Goal: Find specific page/section: Find specific page/section

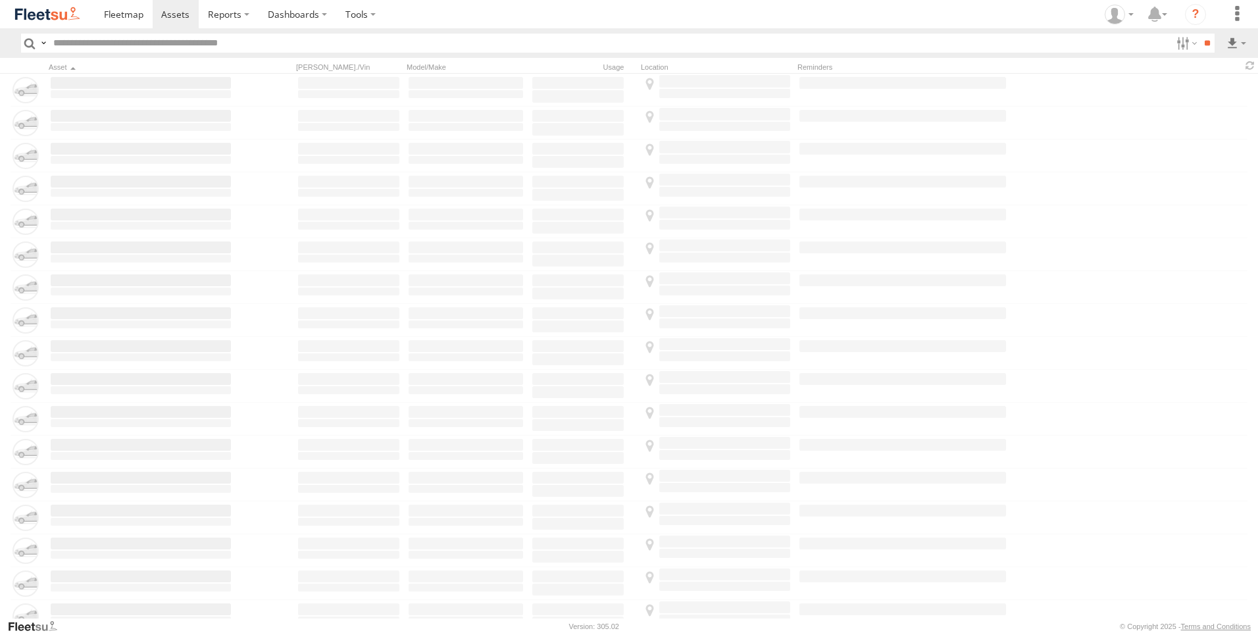
type input "*****"
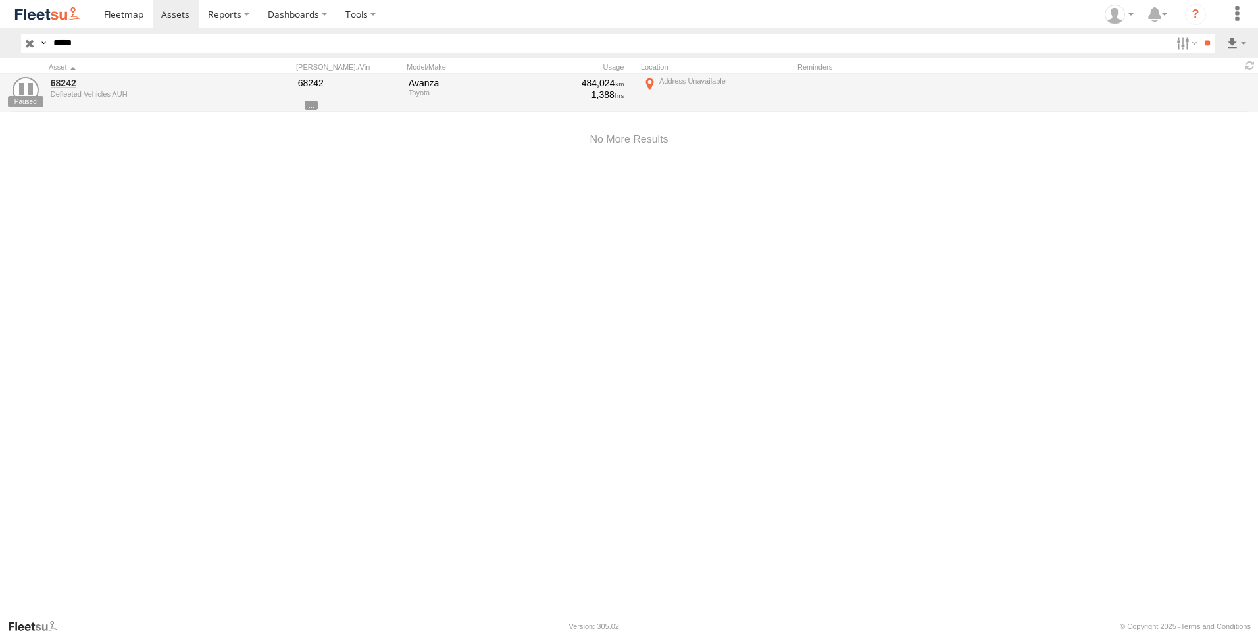
click at [20, 45] on header "Search Query Asset ID Asset Label Registration Manufacturer Model VIN Job ID De…" at bounding box center [629, 43] width 1258 height 30
click at [25, 45] on input "button" at bounding box center [29, 43] width 17 height 19
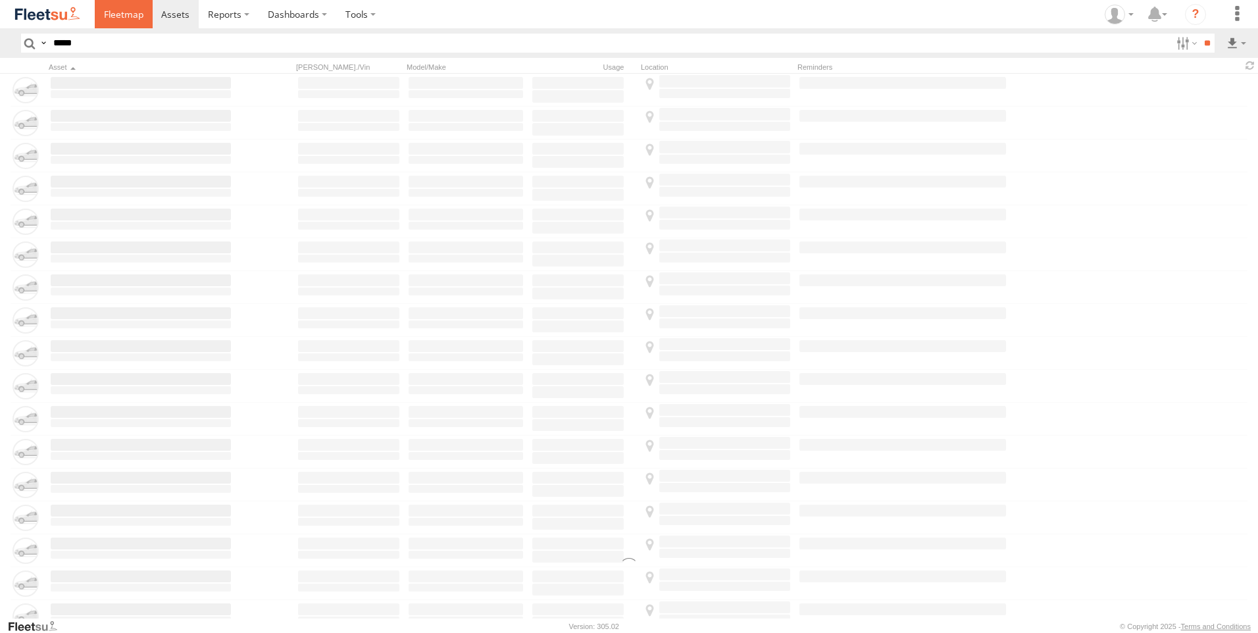
click at [112, 19] on span at bounding box center [123, 14] width 39 height 13
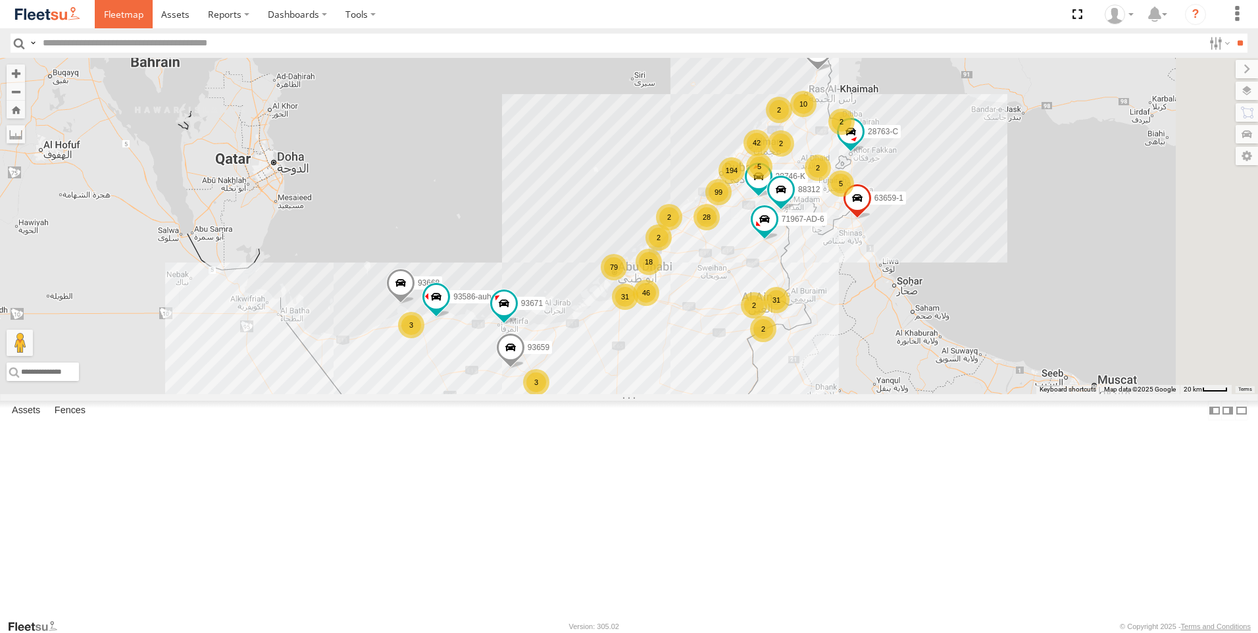
click at [114, 19] on span at bounding box center [123, 14] width 39 height 13
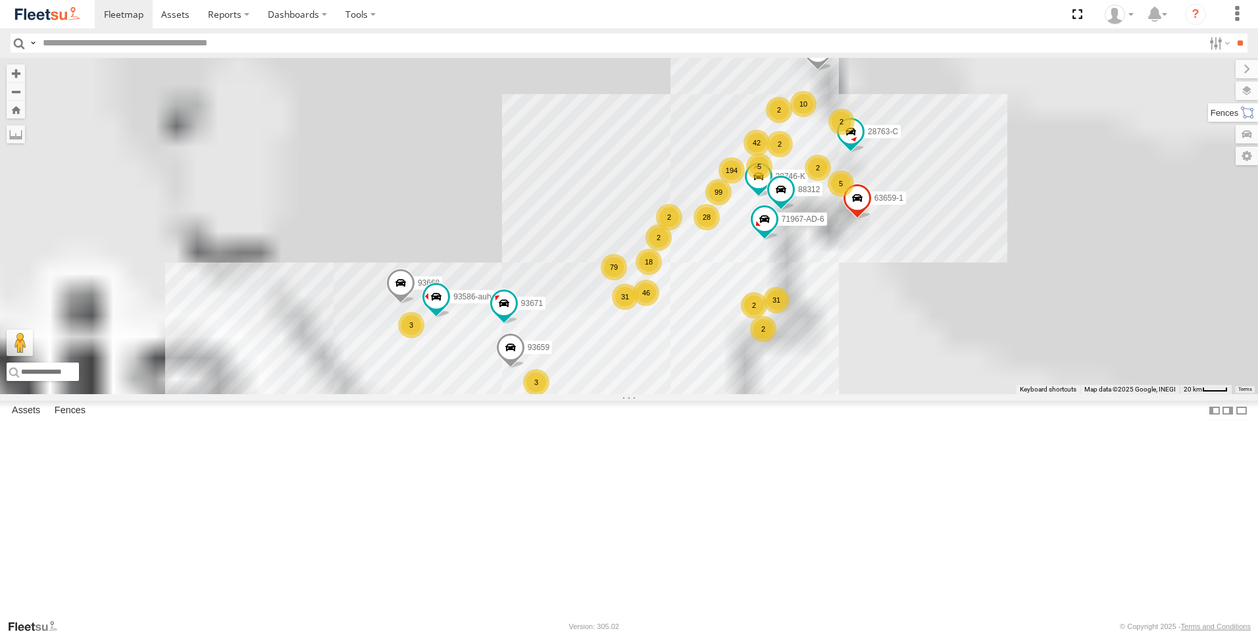
click at [1248, 115] on label at bounding box center [1233, 112] width 50 height 18
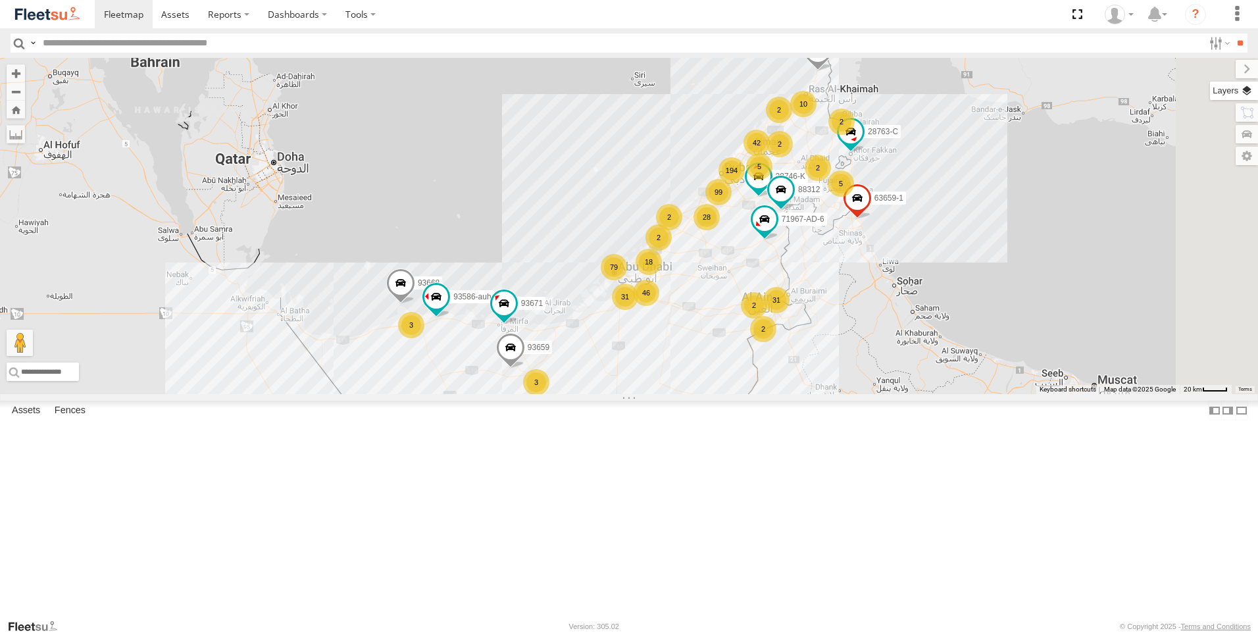
click at [1210, 92] on label at bounding box center [1234, 91] width 48 height 18
click at [0, 0] on label at bounding box center [0, 0] width 0 height 0
click at [0, 0] on span "Fences" at bounding box center [0, 0] width 0 height 0
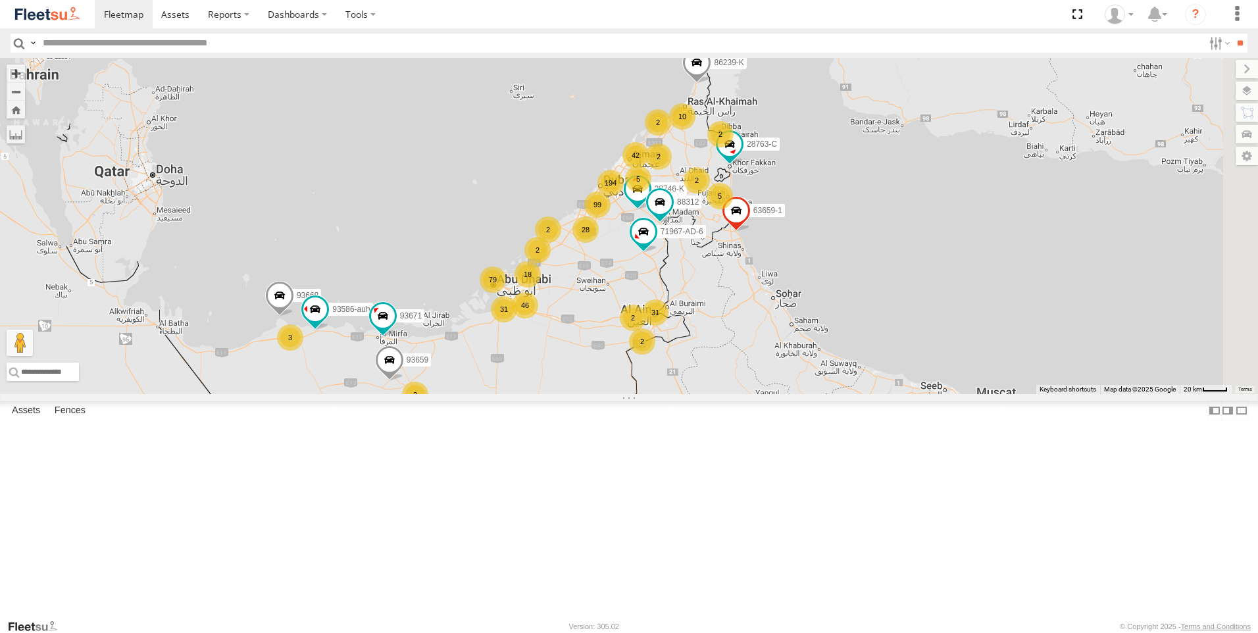
drag, startPoint x: 747, startPoint y: 446, endPoint x: 626, endPoint y: 466, distance: 122.7
click at [626, 394] on div "194 31 99 46 79 42 10 28 3 5 63659-1 2 93668 3 18 28763-C 71967-AD-6 2 31 2 862…" at bounding box center [629, 226] width 1258 height 336
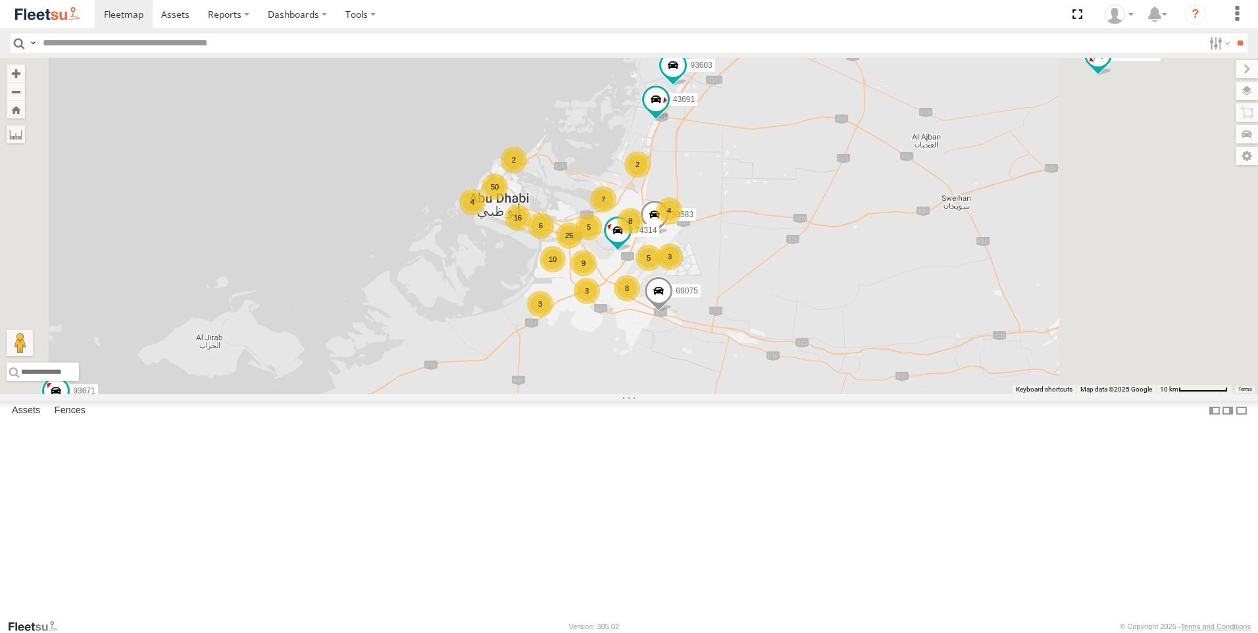
drag, startPoint x: 723, startPoint y: 369, endPoint x: 651, endPoint y: 472, distance: 125.9
click at [651, 394] on div "63659-1 93668 28763-C 71967-AD-6 86239-K 93659 28746-K 88312 93586-auh 93671 8 …" at bounding box center [629, 226] width 1258 height 336
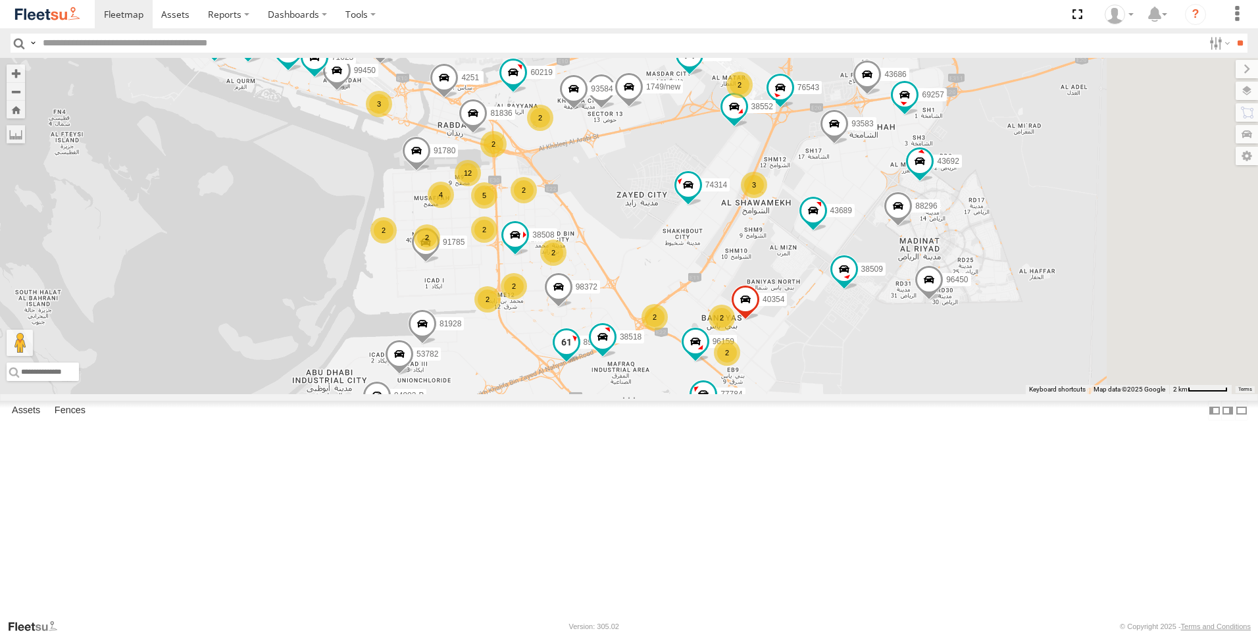
click at [578, 354] on span at bounding box center [567, 342] width 24 height 24
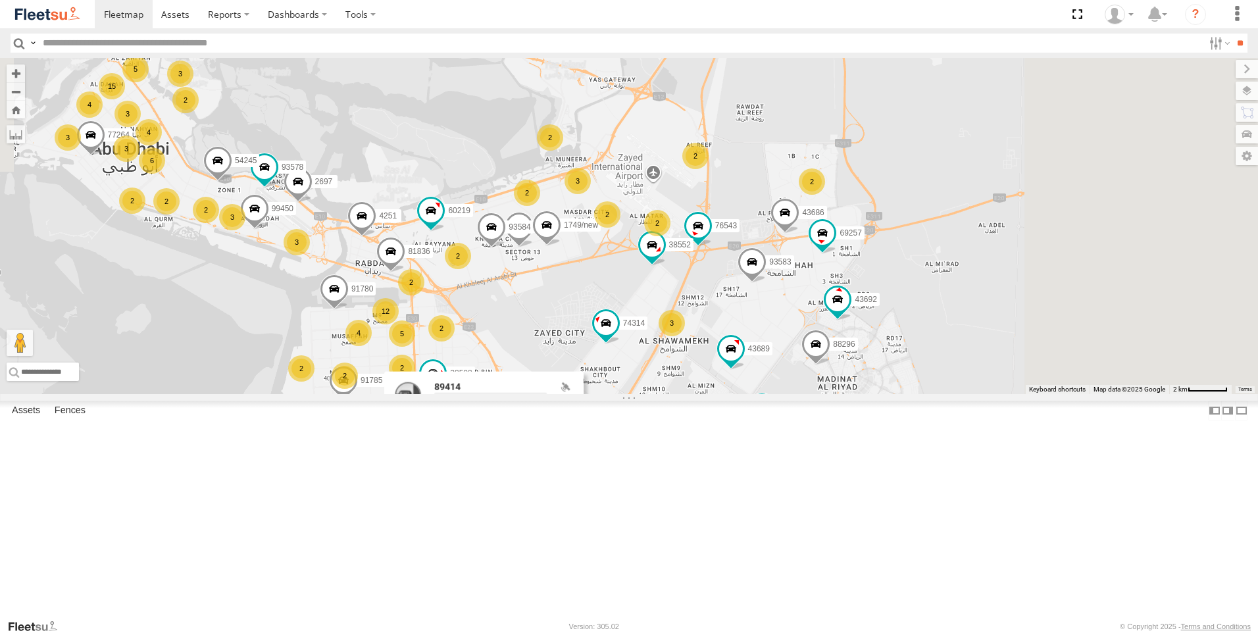
drag, startPoint x: 804, startPoint y: 331, endPoint x: 718, endPoint y: 479, distance: 171.3
click at [718, 394] on div "63659-1 93668 28763-C 71967-AD-6 86239-K 93659 28746-K 88312 93586-auh 93671 93…" at bounding box center [629, 226] width 1258 height 336
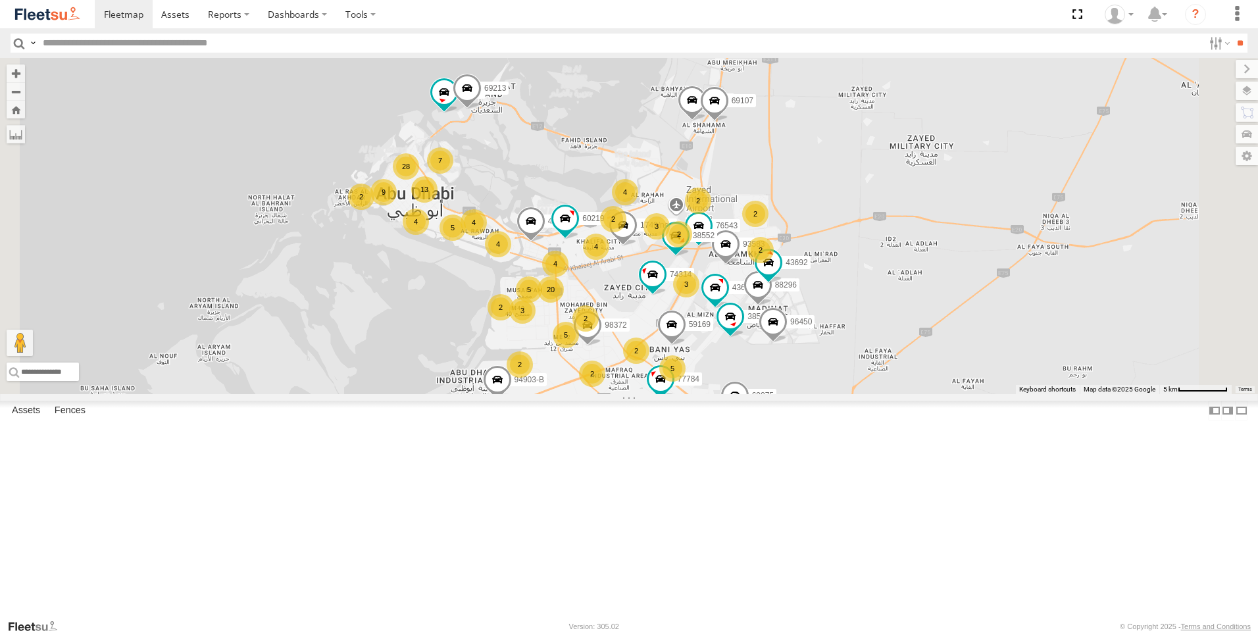
drag, startPoint x: 463, startPoint y: 505, endPoint x: 545, endPoint y: 467, distance: 90.4
click at [545, 394] on div "63659-1 93668 28763-C 71967-AD-6 86239-K 93659 28746-K 88312 93586-auh 93671 93…" at bounding box center [629, 226] width 1258 height 336
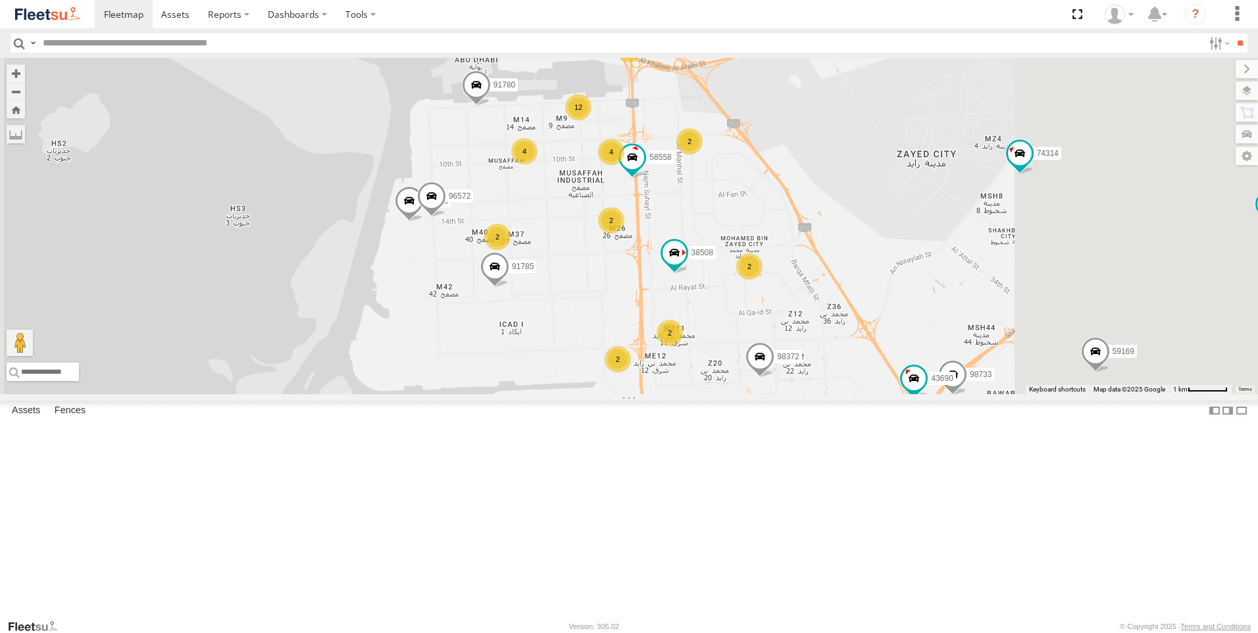
drag, startPoint x: 654, startPoint y: 444, endPoint x: 541, endPoint y: 476, distance: 117.5
click at [541, 394] on div "63659-1 93668 28763-C 71967-AD-6 86239-K 93659 28746-K 88312 93586-auh 93671 93…" at bounding box center [629, 226] width 1258 height 336
